Goal: Task Accomplishment & Management: Manage account settings

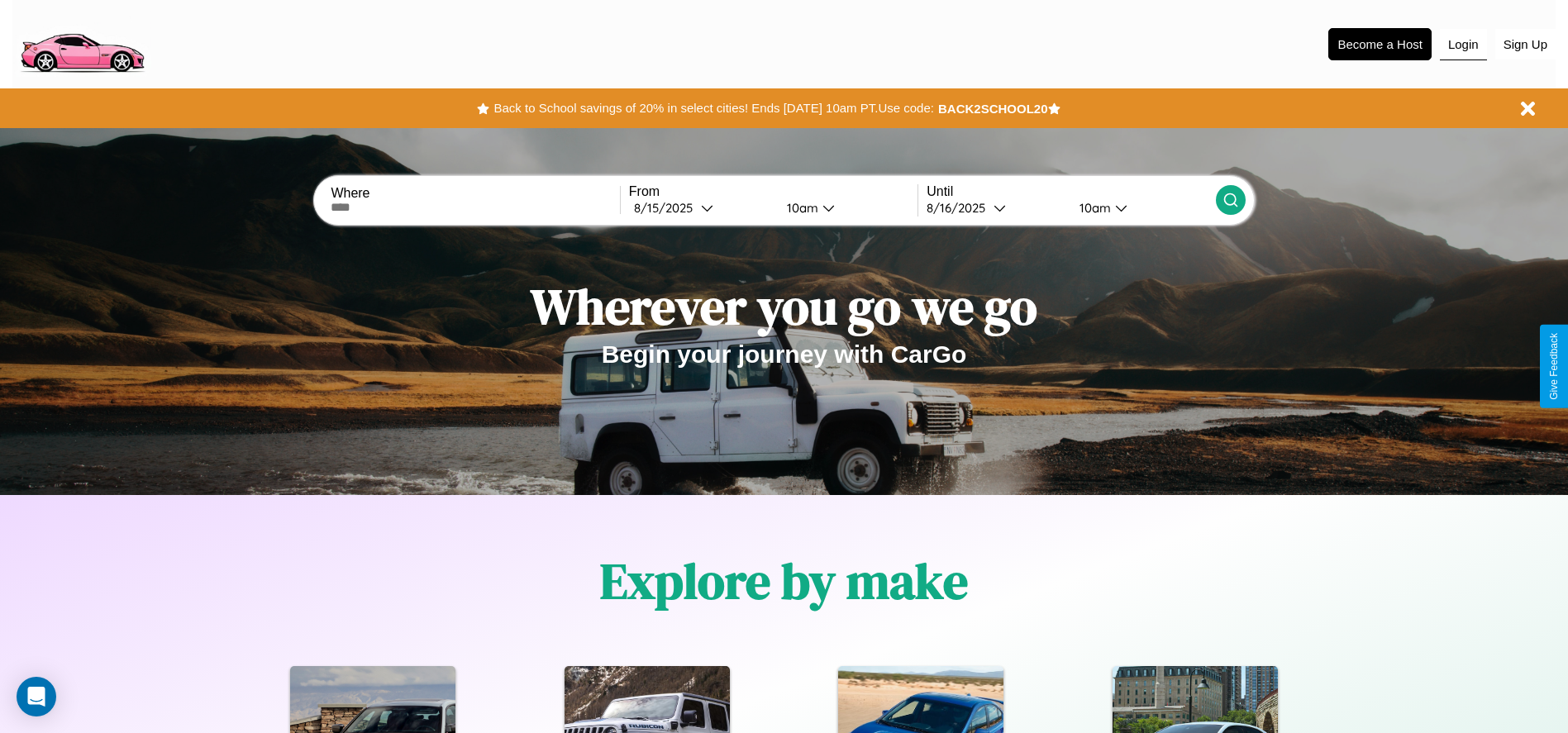
click at [1463, 44] on button "Login" at bounding box center [1464, 44] width 47 height 31
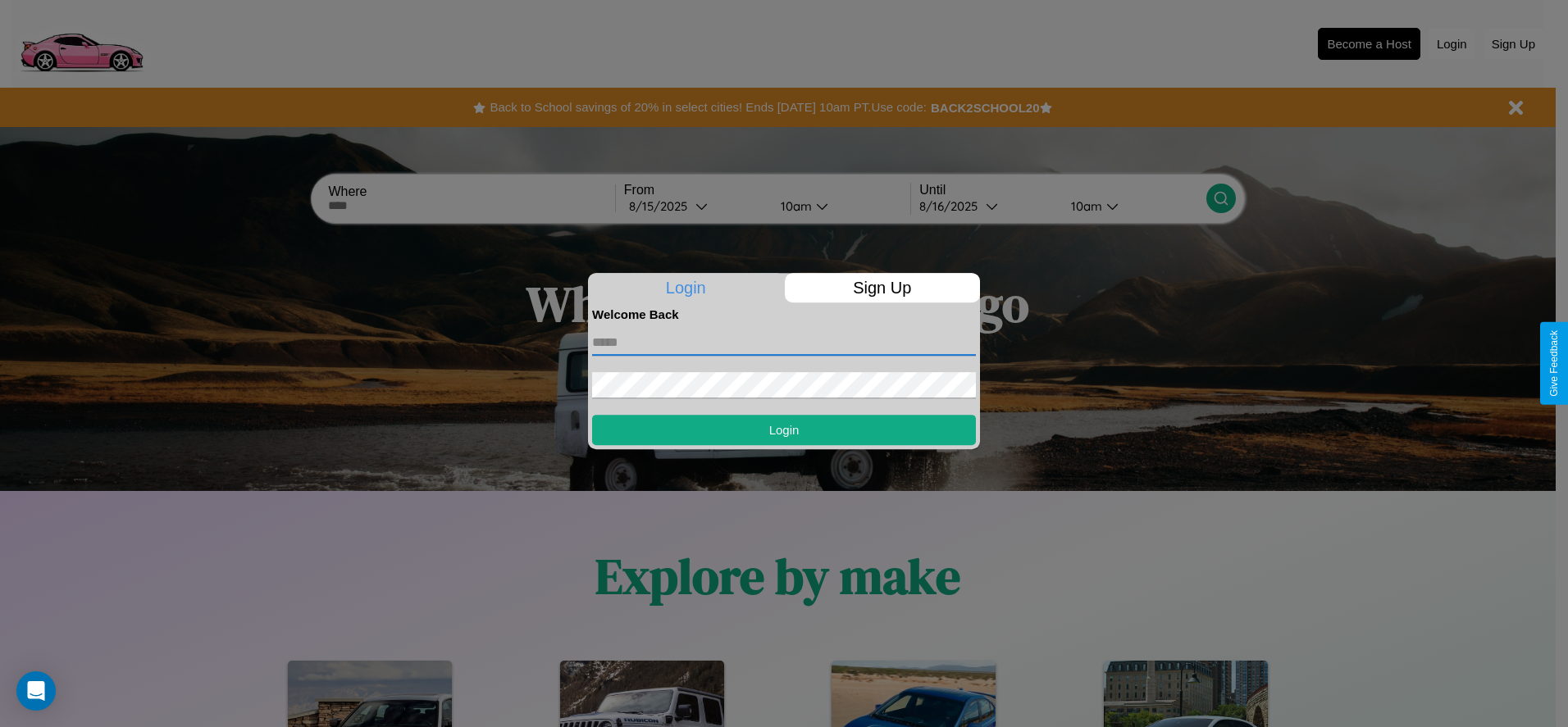
click at [784, 342] on input "text" at bounding box center [783, 342] width 384 height 26
type input "**********"
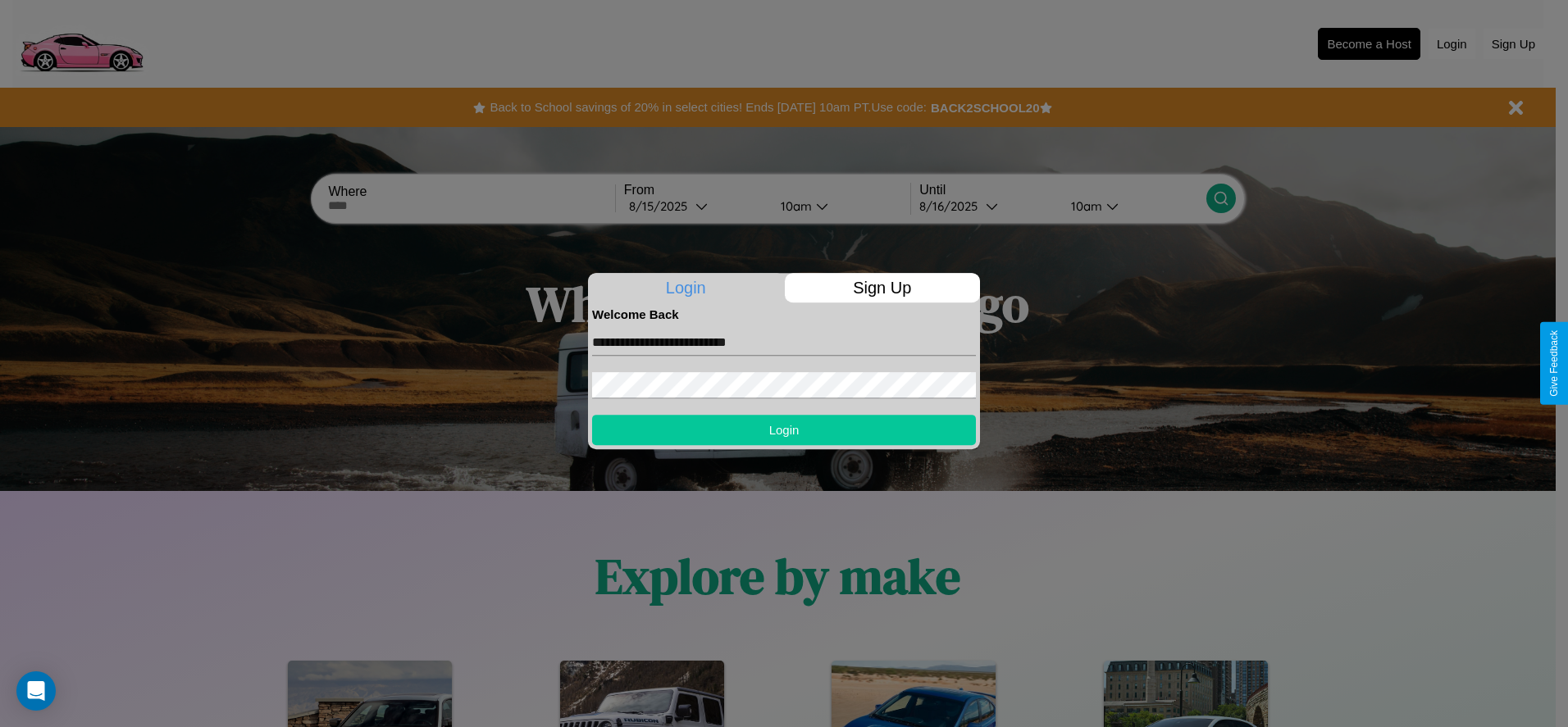
click at [784, 430] on button "Login" at bounding box center [783, 430] width 384 height 30
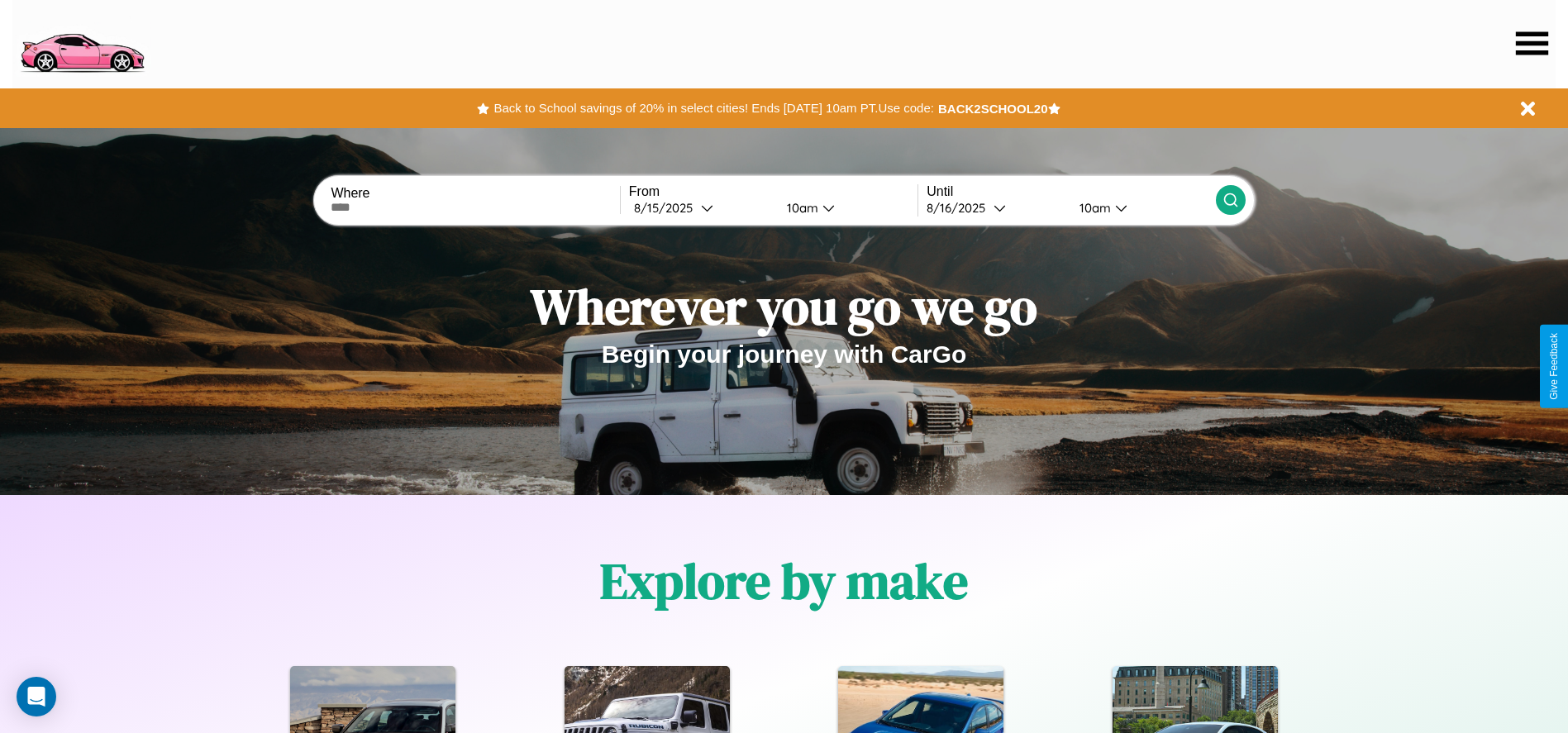
click at [1532, 43] on icon at bounding box center [1532, 42] width 32 height 23
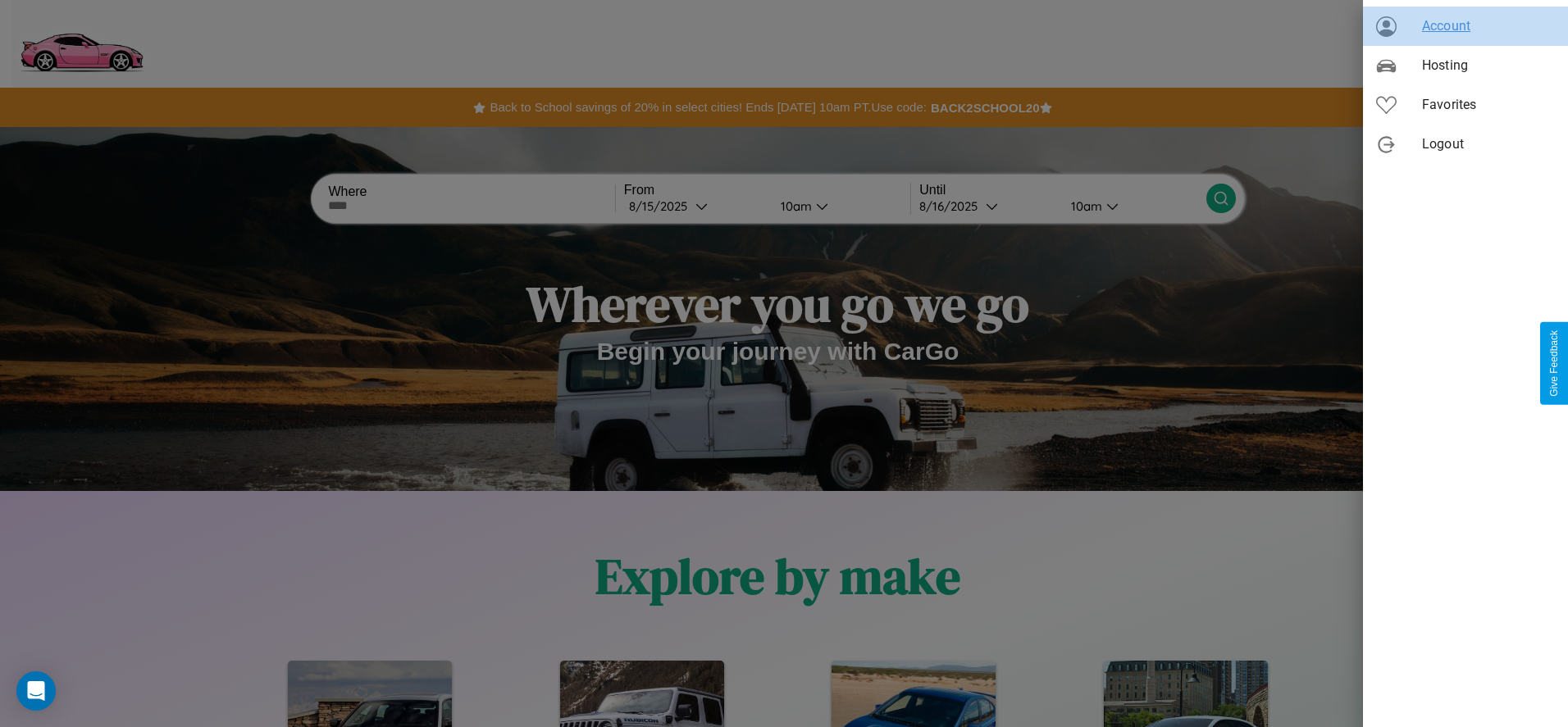
click at [1465, 26] on span "Account" at bounding box center [1488, 27] width 133 height 20
